Goal: Use online tool/utility: Utilize a website feature to perform a specific function

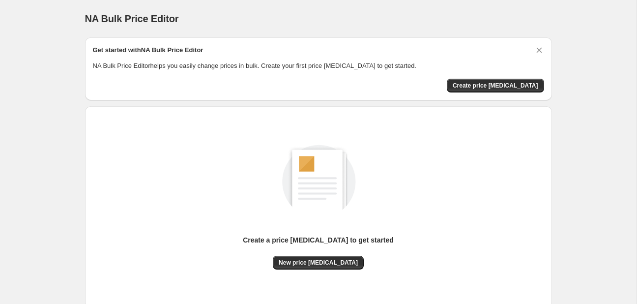
click at [300, 254] on div "Create a price [MEDICAL_DATA] to get started" at bounding box center [318, 245] width 151 height 21
click at [303, 262] on span "New price [MEDICAL_DATA]" at bounding box center [317, 262] width 79 height 8
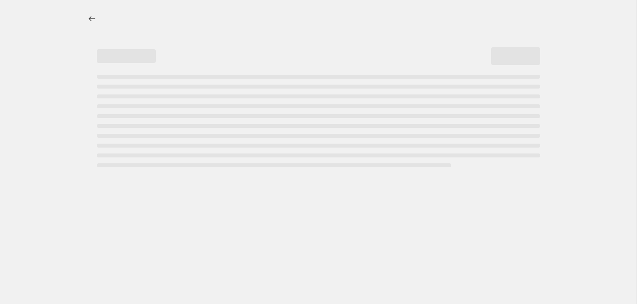
select select "percentage"
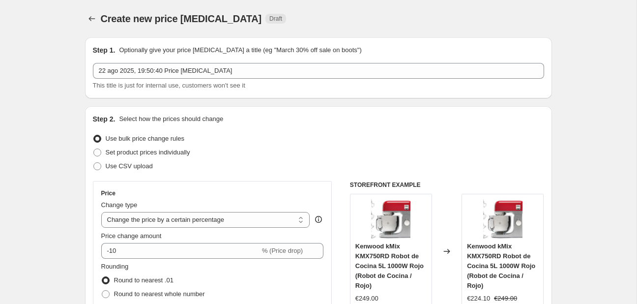
scroll to position [104, 0]
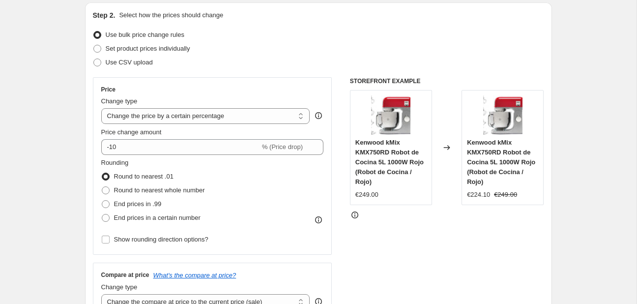
click at [179, 154] on div "Price Change type Change the price to a certain amount Change the price by a ce…" at bounding box center [212, 165] width 223 height 161
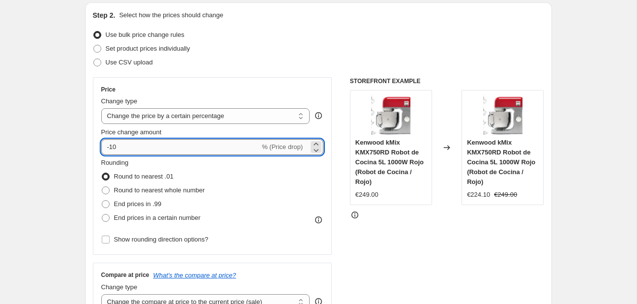
click at [147, 148] on input "-10" at bounding box center [180, 147] width 159 height 16
type input "-1"
type input "-3"
type input "2"
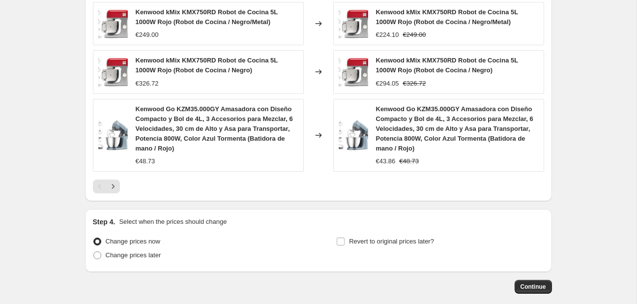
scroll to position [723, 0]
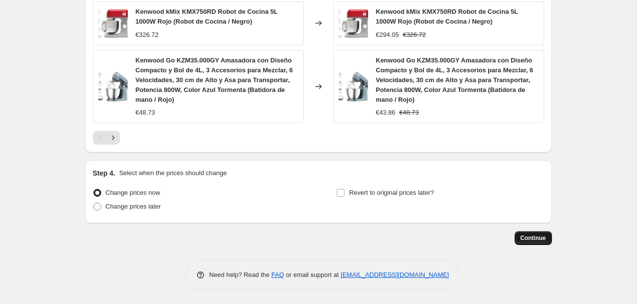
type input "-20"
click at [545, 238] on span "Continue" at bounding box center [533, 238] width 26 height 8
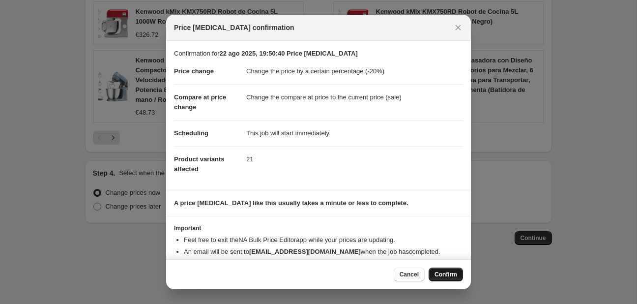
click at [448, 270] on button "Confirm" at bounding box center [445, 274] width 34 height 14
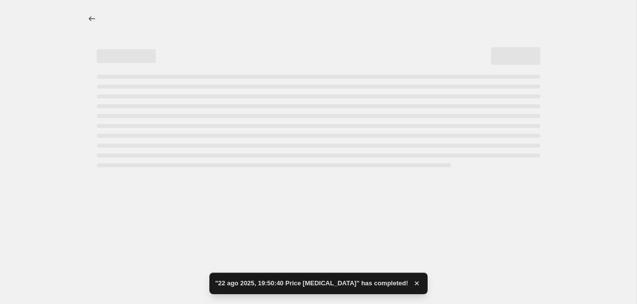
select select "percentage"
